Goal: Information Seeking & Learning: Learn about a topic

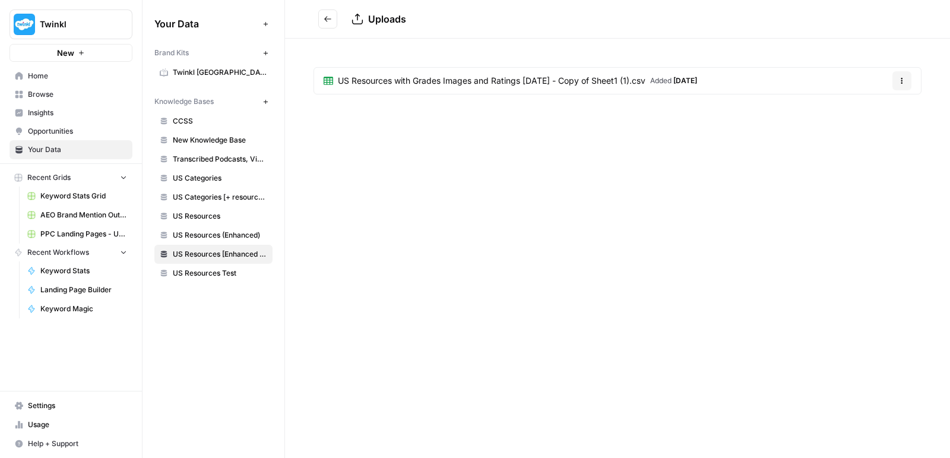
click at [65, 235] on span "PPC Landing Pages - US 10 09 25" at bounding box center [83, 234] width 87 height 11
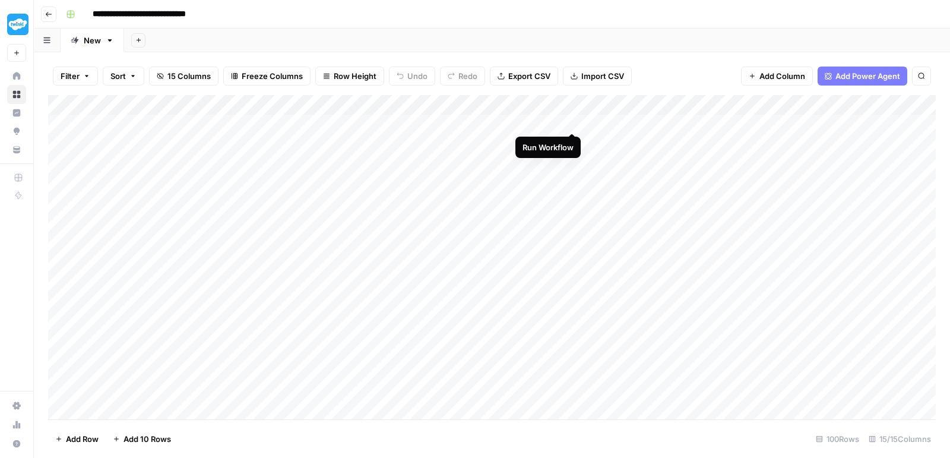
click at [571, 121] on div "Add Column" at bounding box center [492, 259] width 888 height 328
click at [572, 142] on div "Add Column" at bounding box center [492, 259] width 888 height 328
click at [573, 183] on div "Add Column" at bounding box center [492, 259] width 888 height 328
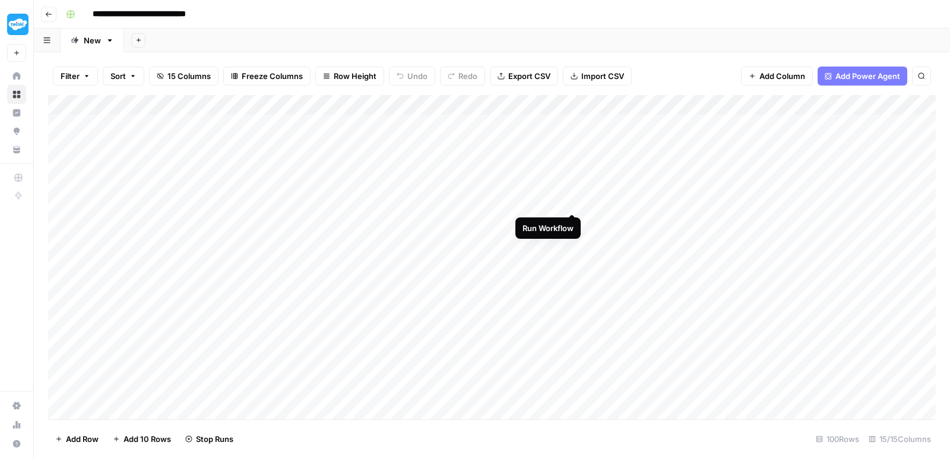
click at [573, 202] on div "Add Column" at bounding box center [492, 259] width 888 height 328
click at [576, 219] on div "Add Column" at bounding box center [492, 259] width 888 height 328
click at [572, 238] on div "Add Column" at bounding box center [492, 259] width 888 height 328
click at [572, 260] on div "Add Column" at bounding box center [492, 259] width 888 height 328
click at [569, 301] on div "Add Column" at bounding box center [492, 259] width 888 height 328
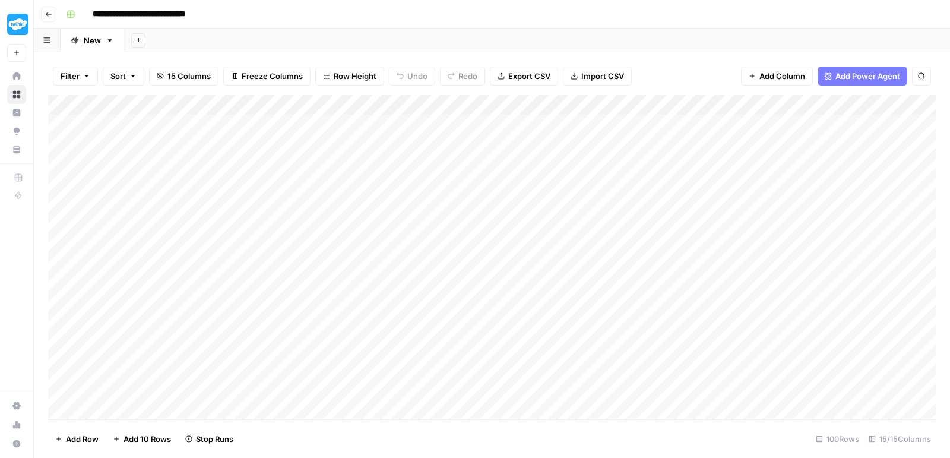
click at [571, 321] on div "Add Column" at bounding box center [492, 259] width 888 height 328
click at [575, 344] on div "Add Column" at bounding box center [492, 259] width 888 height 328
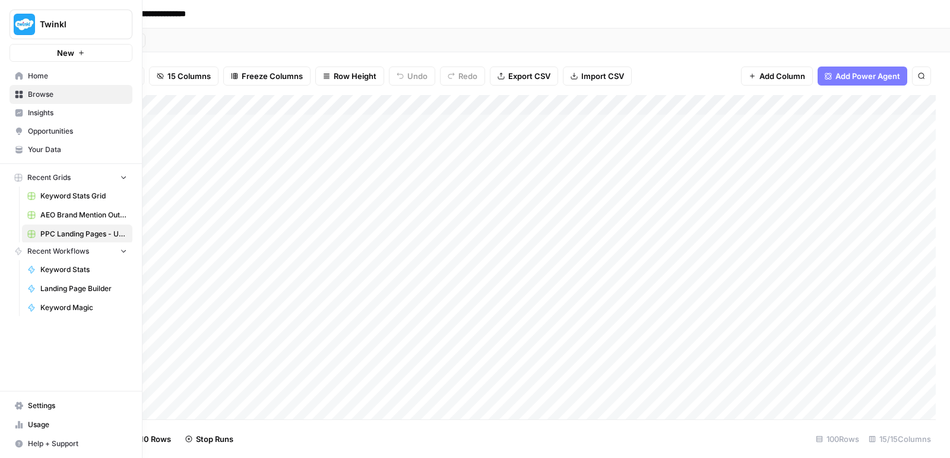
click at [15, 110] on icon at bounding box center [19, 113] width 8 height 8
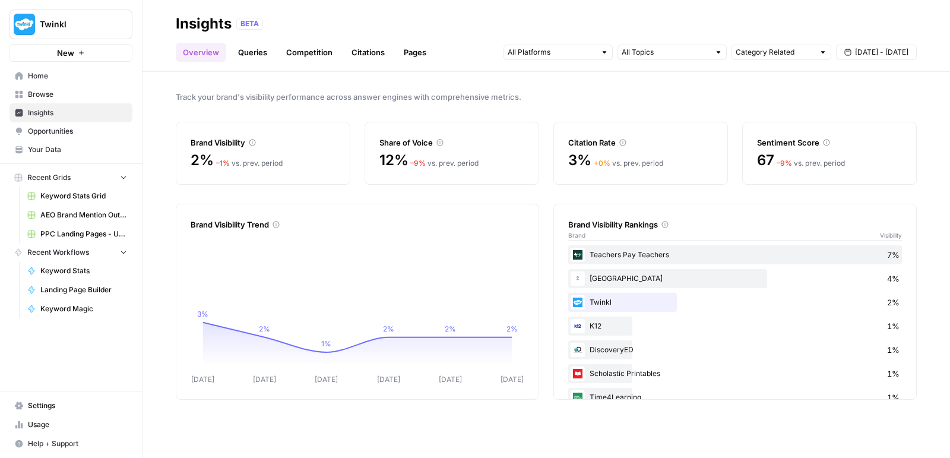
click at [248, 57] on link "Queries" at bounding box center [252, 52] width 43 height 19
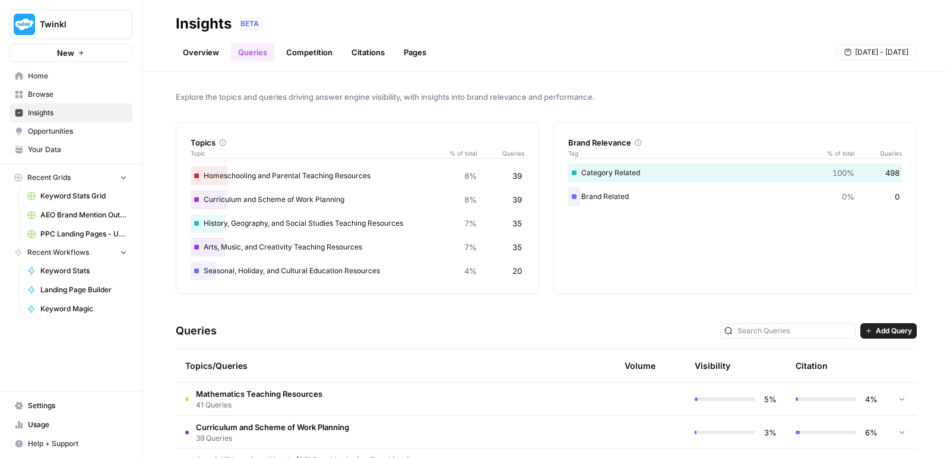
scroll to position [149, 0]
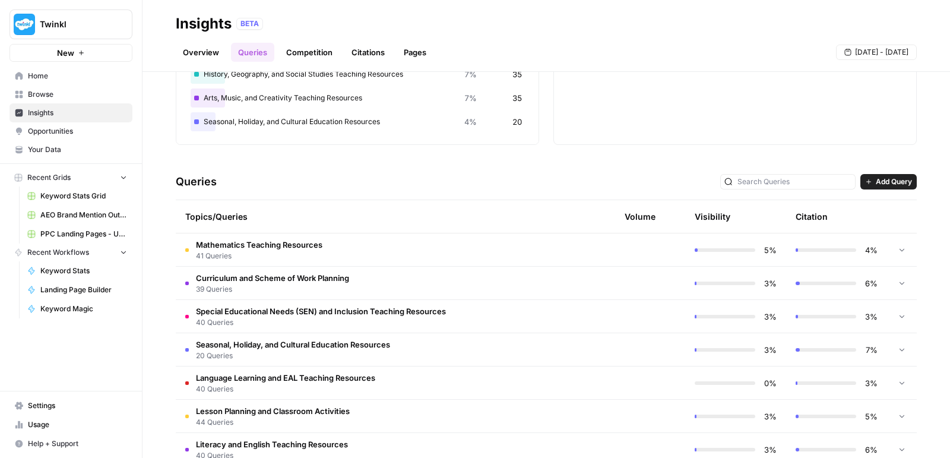
click at [483, 234] on td "Mathematics Teaching Resources 41 Queries" at bounding box center [336, 249] width 320 height 33
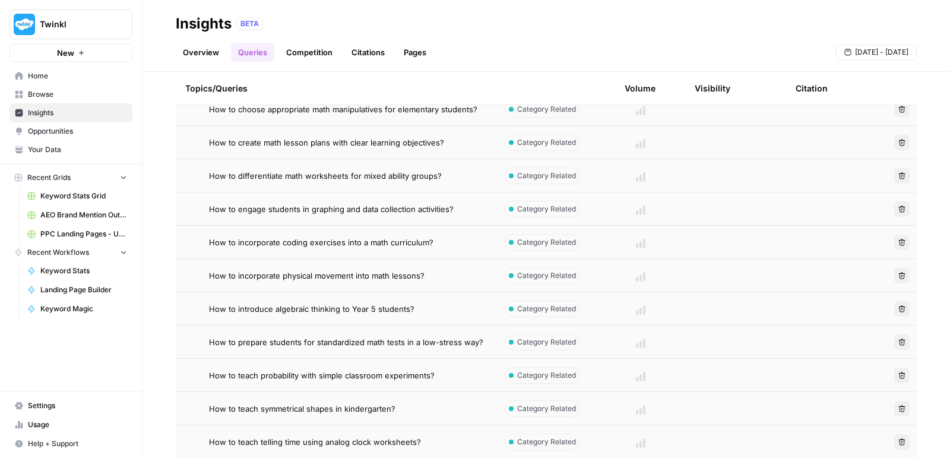
scroll to position [619, 0]
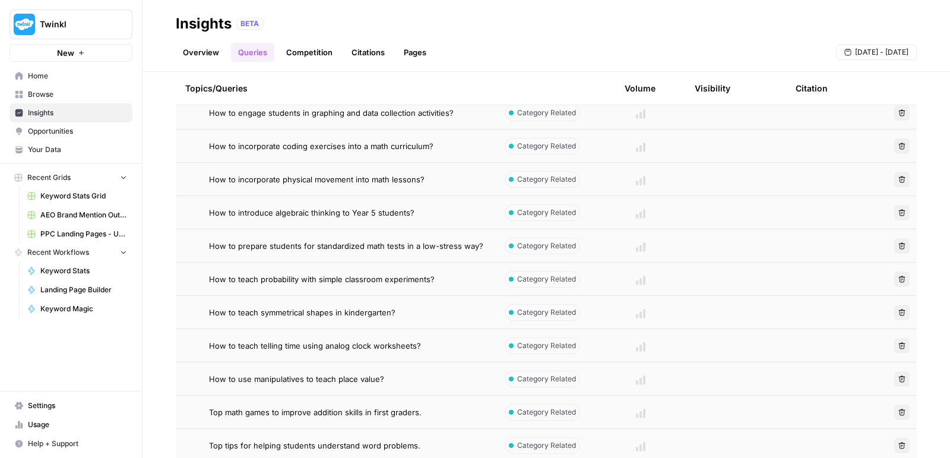
click at [370, 415] on span "Top math games to improve addition skills in first graders." at bounding box center [315, 412] width 213 height 12
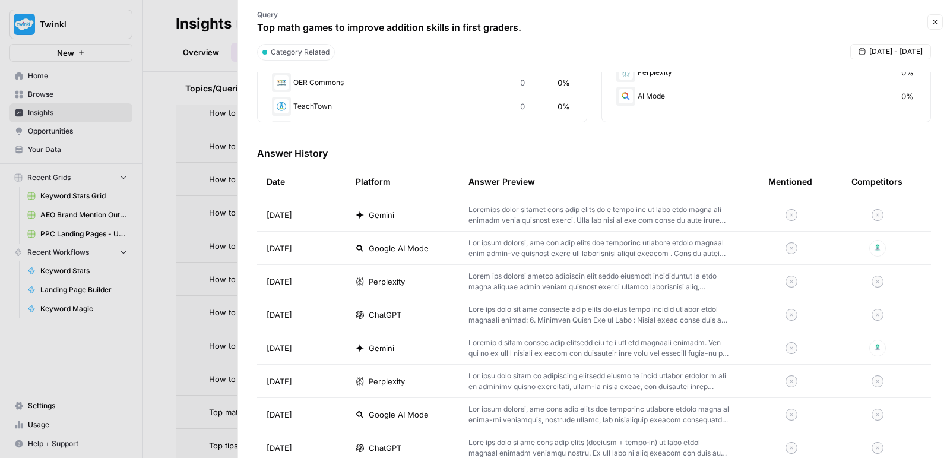
scroll to position [295, 0]
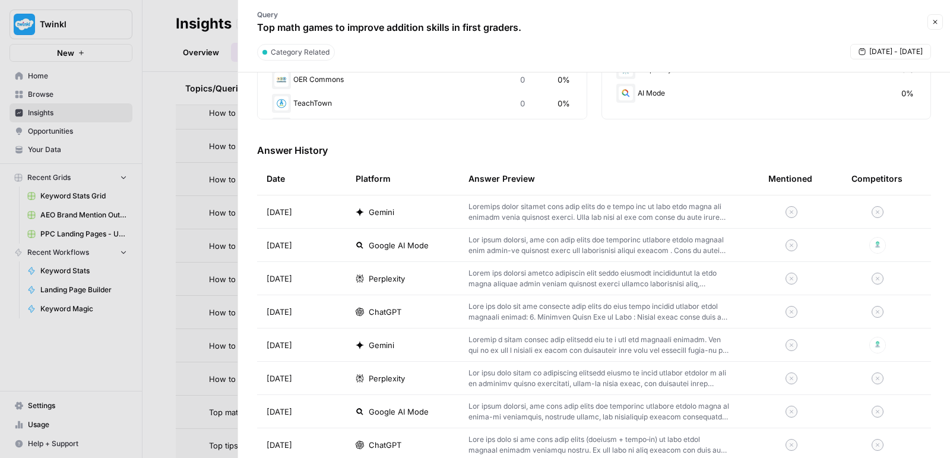
click at [592, 247] on p at bounding box center [600, 245] width 262 height 21
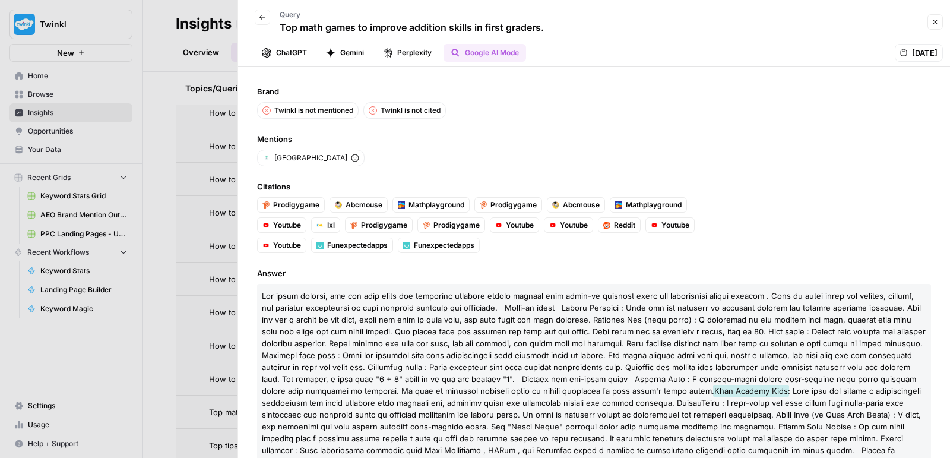
click at [938, 23] on icon "button" at bounding box center [935, 21] width 7 height 7
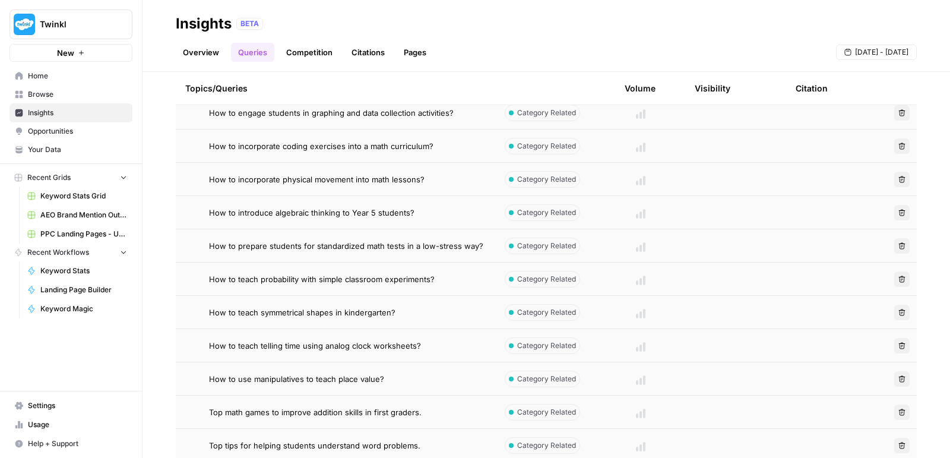
scroll to position [824, 0]
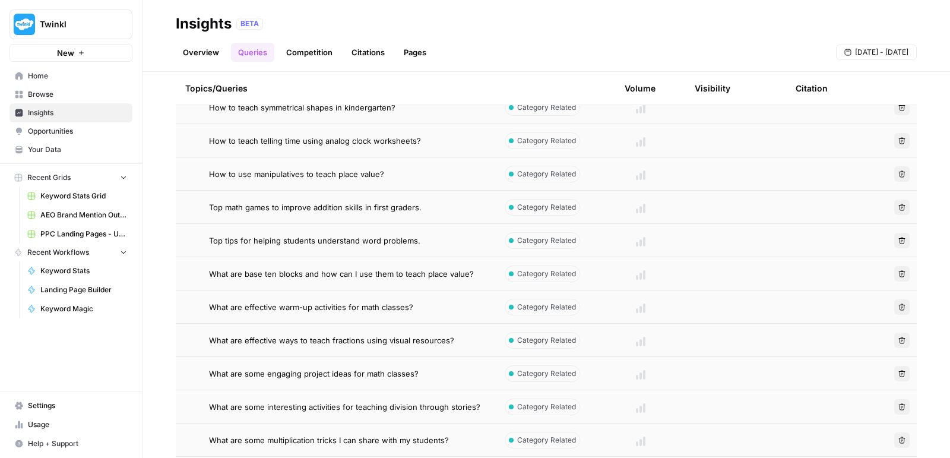
click at [203, 47] on link "Overview" at bounding box center [201, 52] width 50 height 19
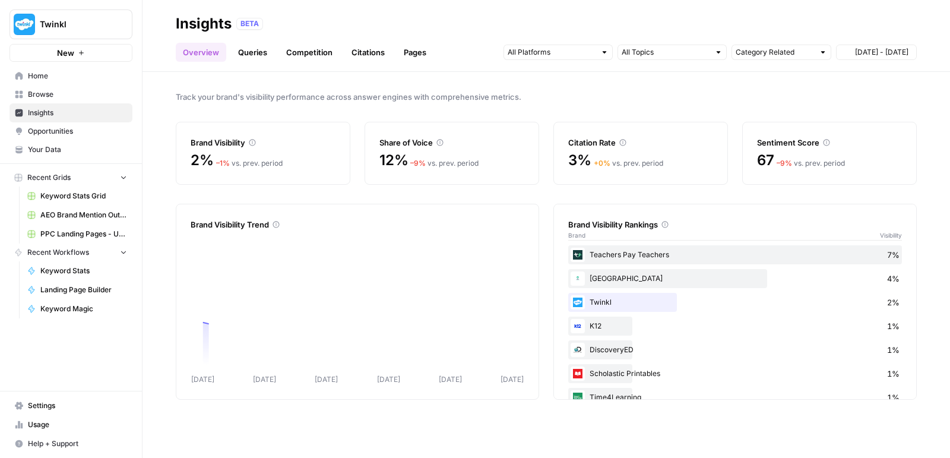
click at [248, 53] on link "Queries" at bounding box center [252, 52] width 43 height 19
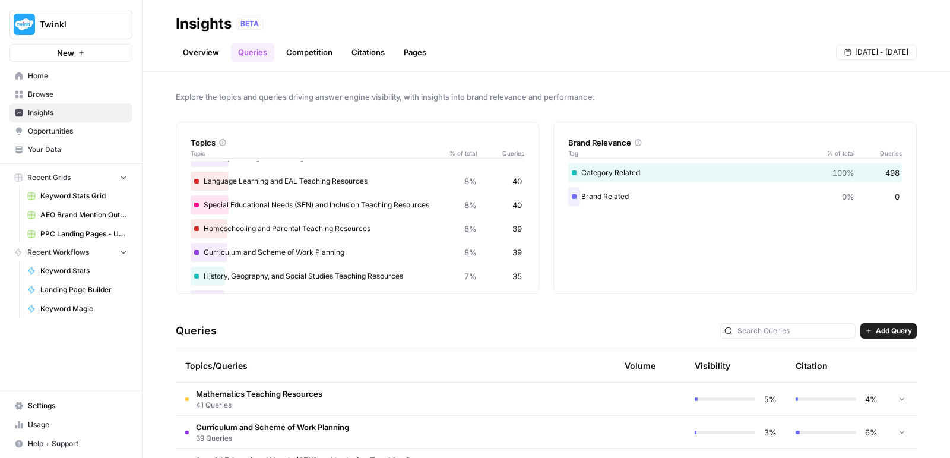
scroll to position [187, 0]
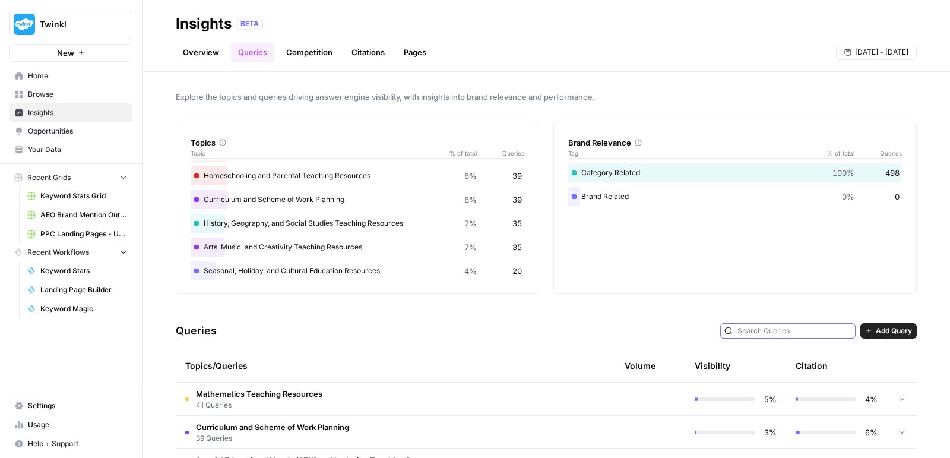
click at [814, 328] on input "text" at bounding box center [795, 331] width 114 height 12
type input "grade"
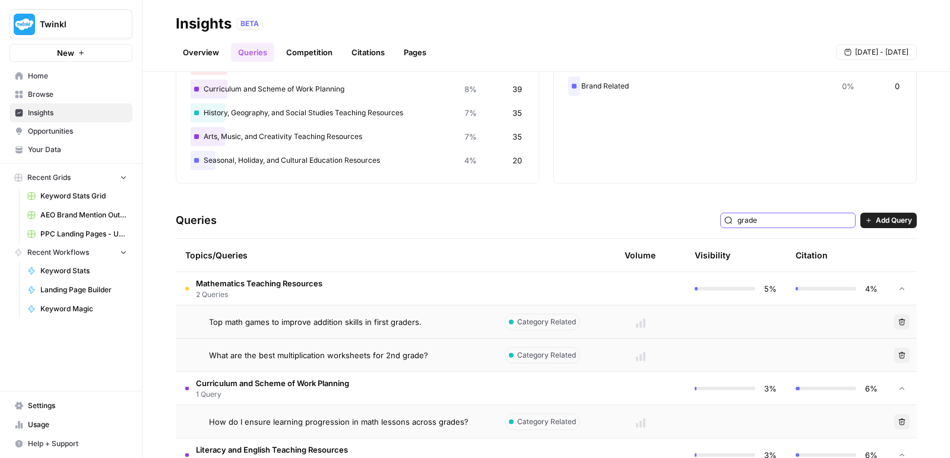
scroll to position [113, 0]
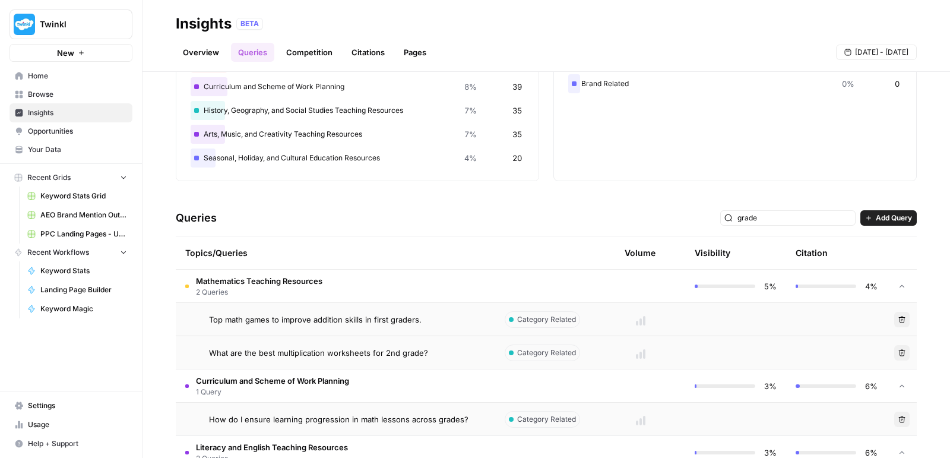
click at [382, 349] on span "What are the best multiplication worksheets for 2nd grade?" at bounding box center [318, 353] width 219 height 12
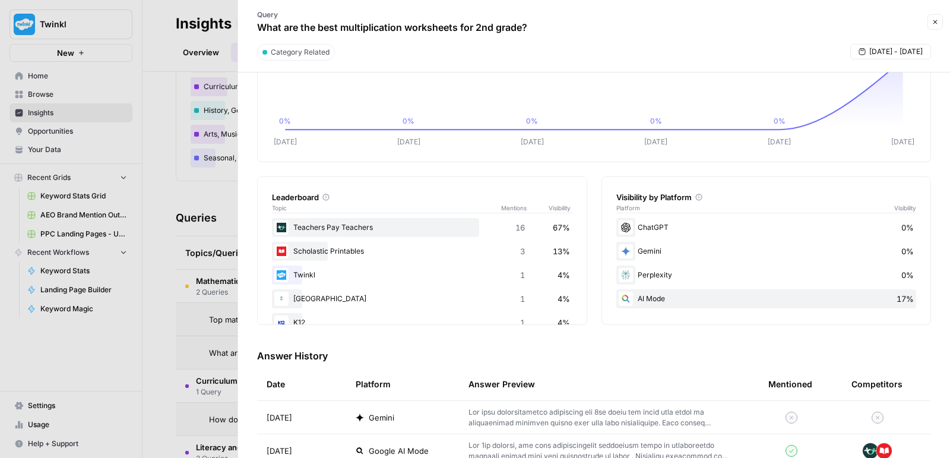
scroll to position [205, 0]
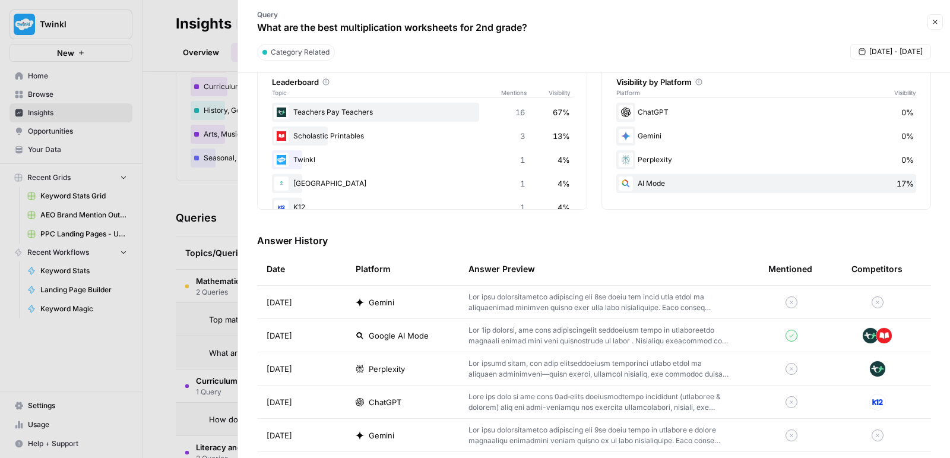
click at [619, 321] on td at bounding box center [609, 335] width 300 height 33
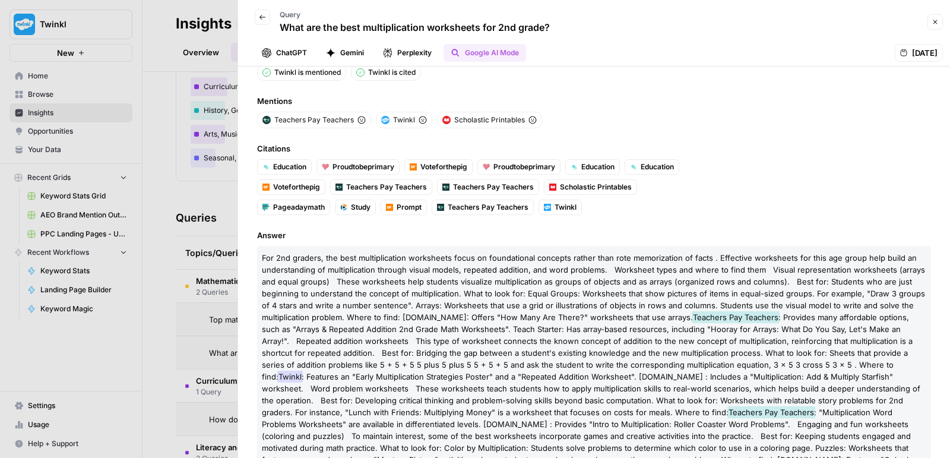
scroll to position [21, 0]
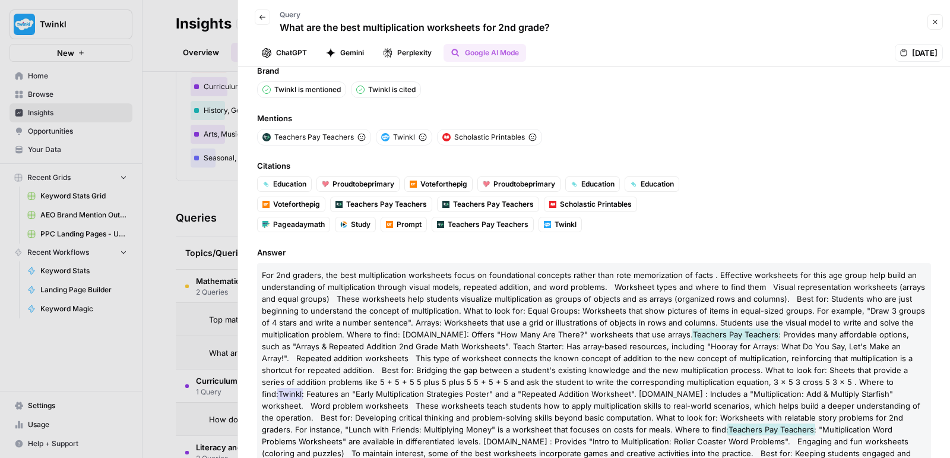
click at [254, 11] on div "Back Query What are the best multiplication worksheets for 2nd grade?" at bounding box center [397, 22] width 305 height 34
click at [261, 17] on icon "button" at bounding box center [262, 17] width 7 height 7
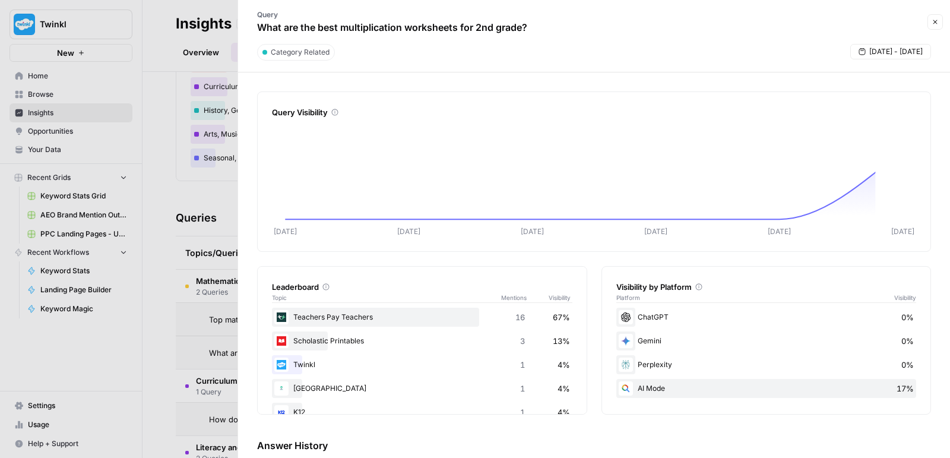
click at [165, 175] on div at bounding box center [475, 229] width 950 height 458
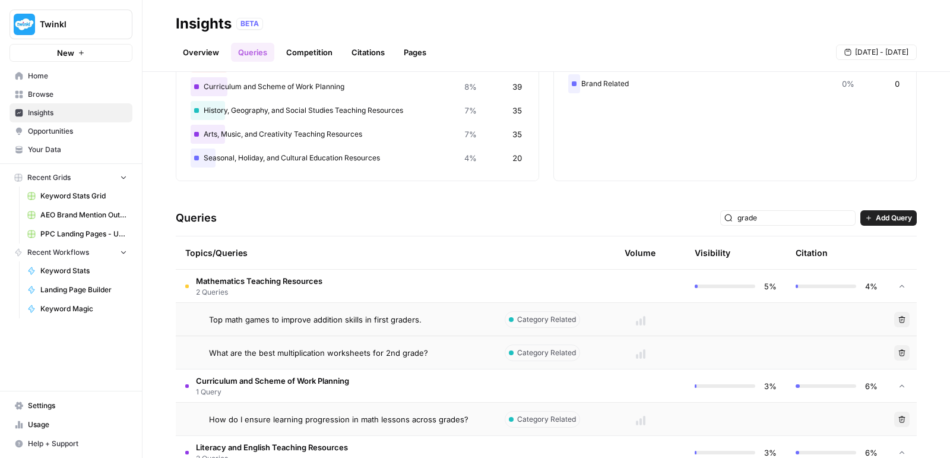
scroll to position [208, 0]
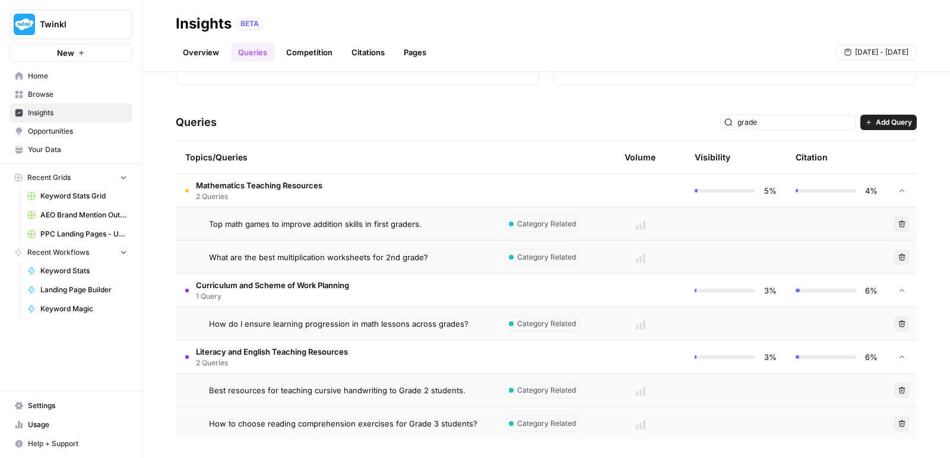
click at [366, 248] on td "What are the best multiplication worksheets for 2nd grade?" at bounding box center [336, 257] width 320 height 33
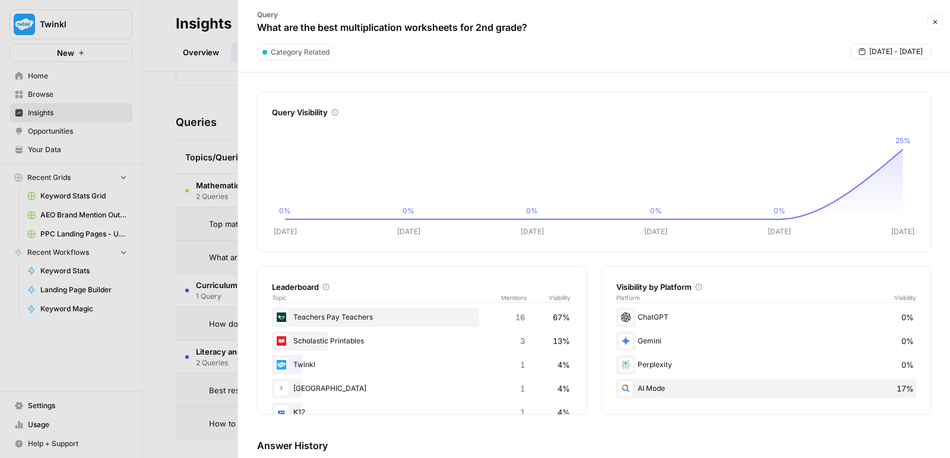
click at [277, 55] on span "Category Related" at bounding box center [300, 52] width 59 height 11
click at [184, 174] on div at bounding box center [475, 229] width 950 height 458
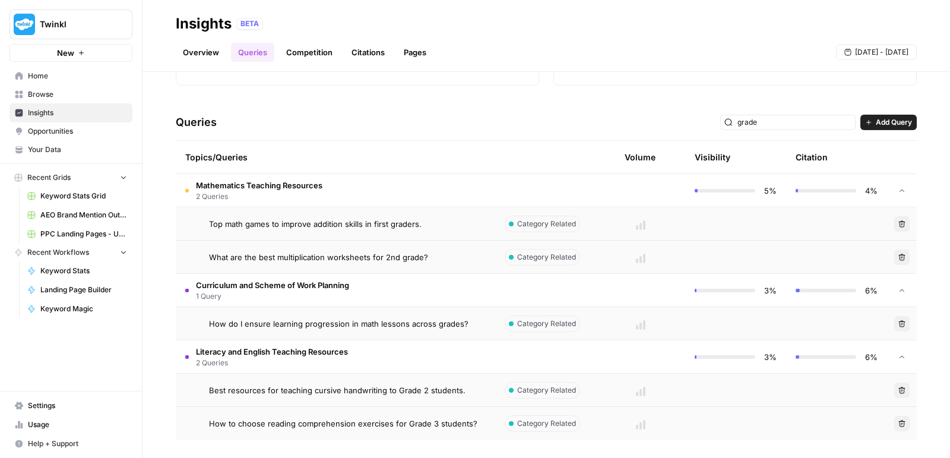
click at [245, 257] on span "What are the best multiplication worksheets for 2nd grade?" at bounding box center [318, 257] width 219 height 12
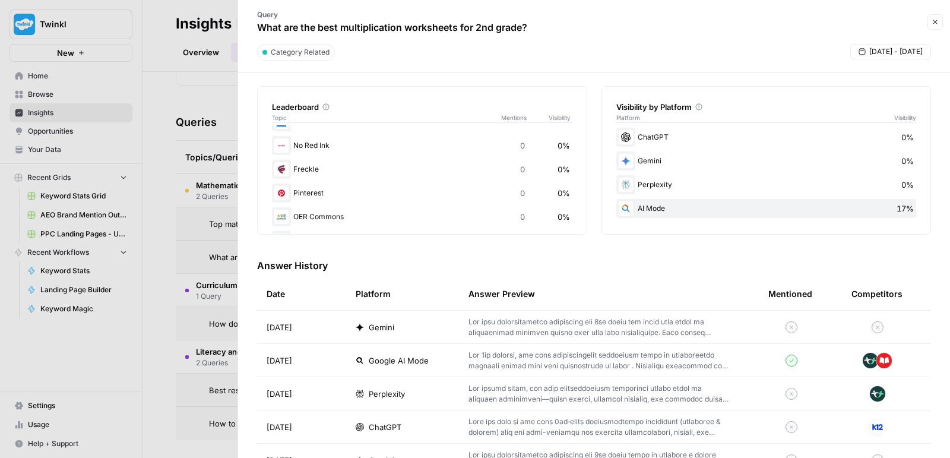
scroll to position [178, 0]
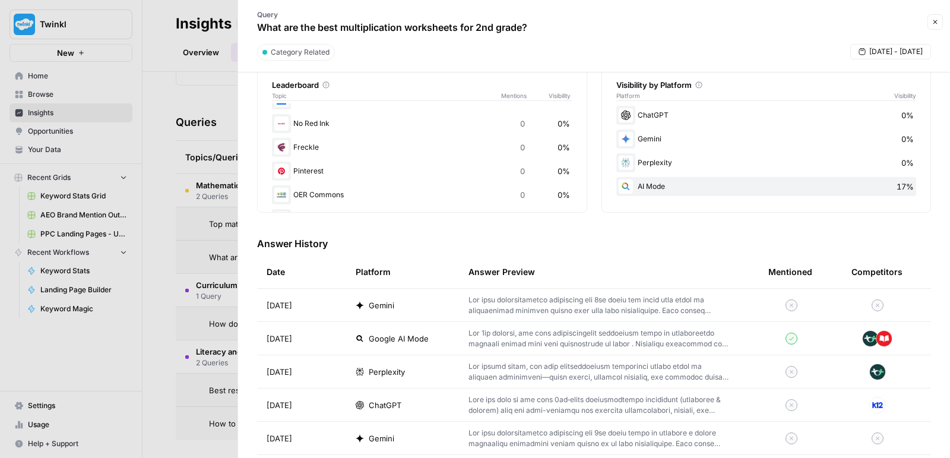
click at [553, 400] on p at bounding box center [600, 404] width 262 height 21
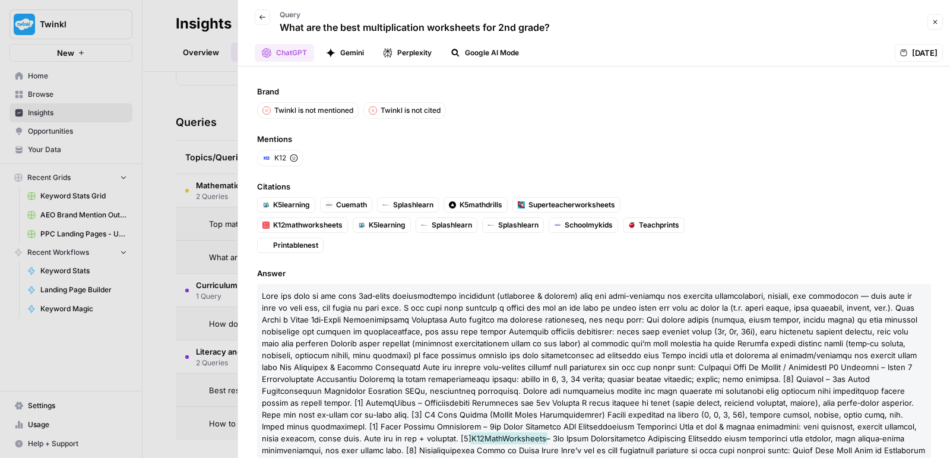
scroll to position [68, 0]
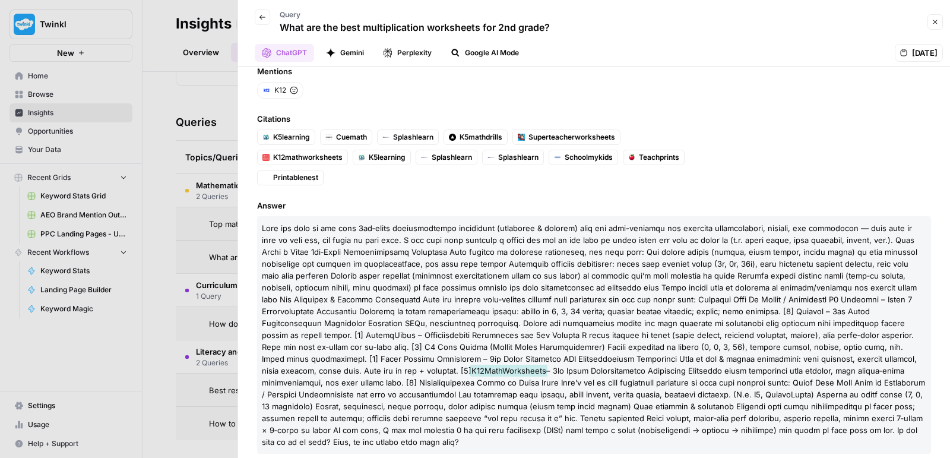
click at [943, 25] on button "Close" at bounding box center [935, 21] width 15 height 15
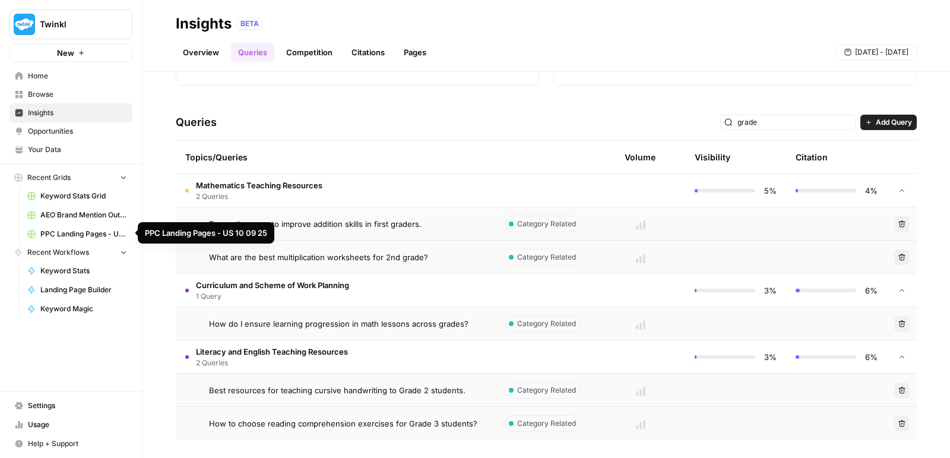
click at [69, 233] on span "PPC Landing Pages - US 10 09 25" at bounding box center [83, 234] width 87 height 11
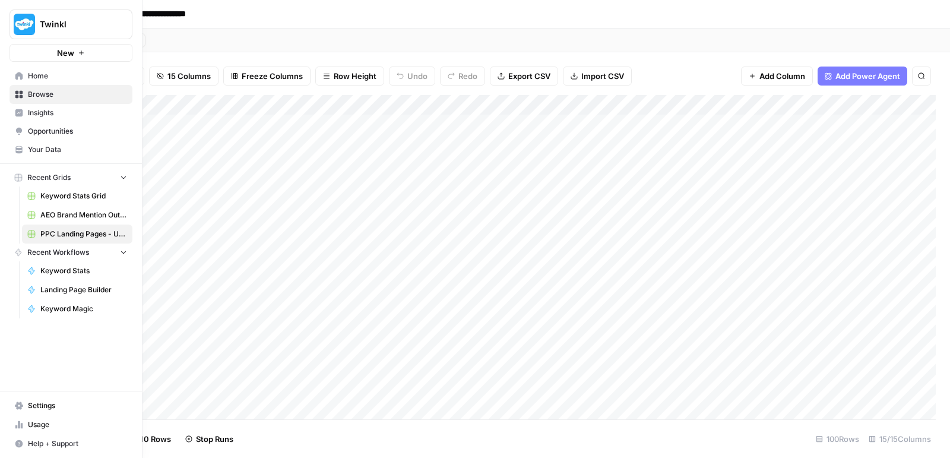
click at [25, 109] on link "Insights" at bounding box center [71, 112] width 123 height 19
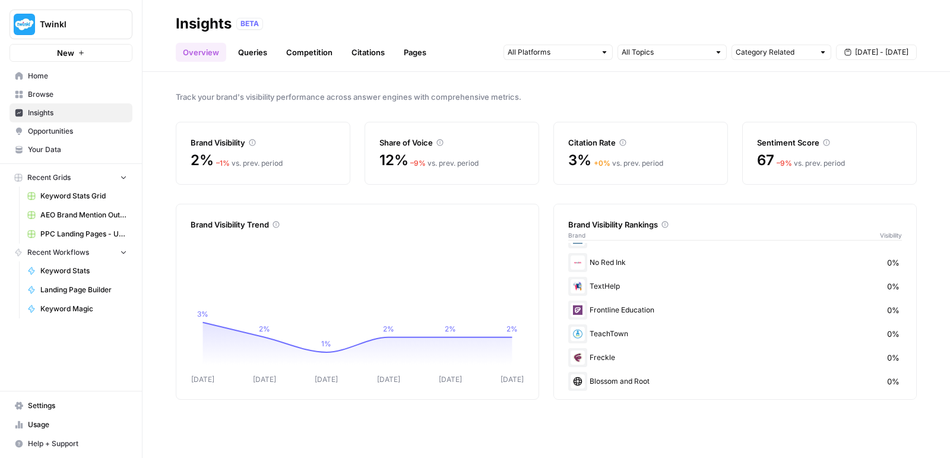
scroll to position [306, 0]
